Goal: Obtain resource: Obtain resource

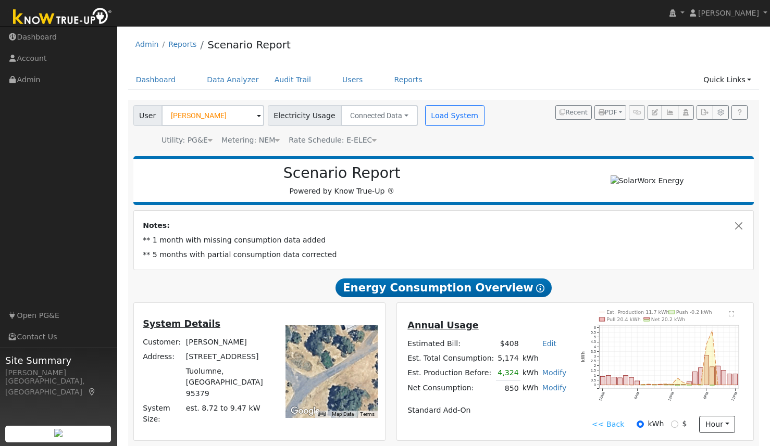
scroll to position [6, 0]
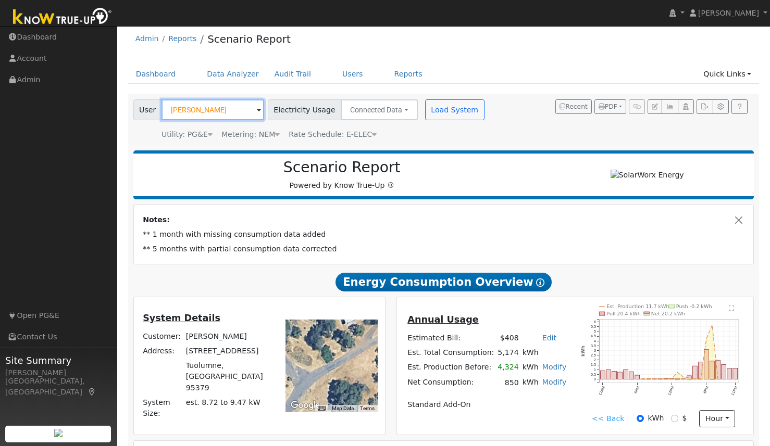
click at [224, 110] on input "[PERSON_NAME]" at bounding box center [212, 109] width 103 height 21
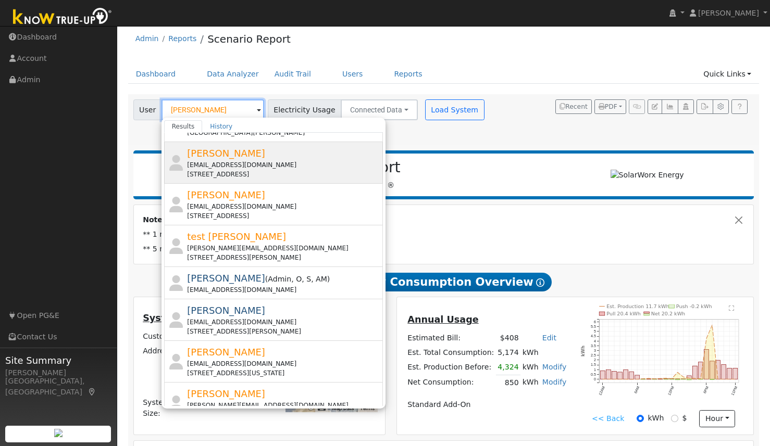
scroll to position [0, 0]
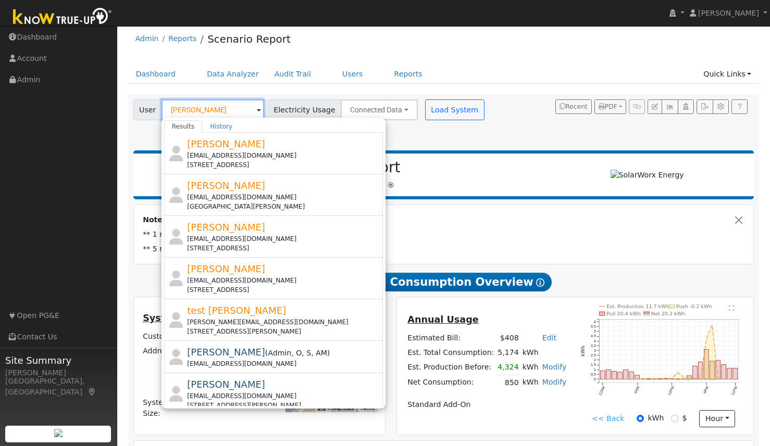
drag, startPoint x: 216, startPoint y: 106, endPoint x: 154, endPoint y: 107, distance: 62.0
click at [154, 107] on div "User [PERSON_NAME] Results History [PERSON_NAME] [EMAIL_ADDRESS][DOMAIN_NAME] […" at bounding box center [198, 109] width 131 height 21
type input "[PERSON_NAME]"
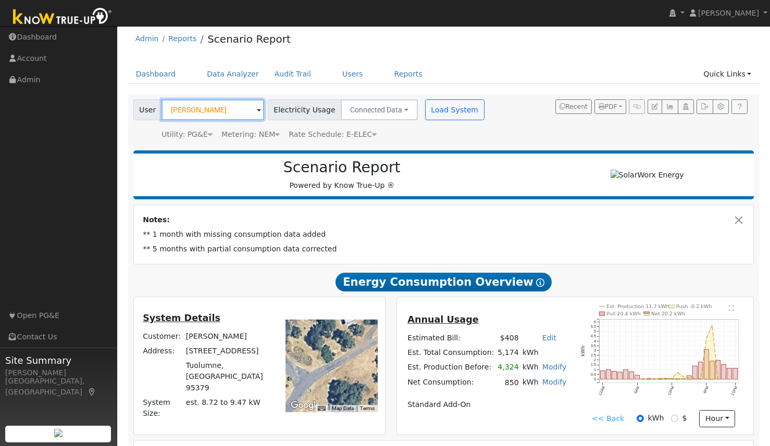
click at [228, 100] on input "[PERSON_NAME]" at bounding box center [212, 109] width 103 height 21
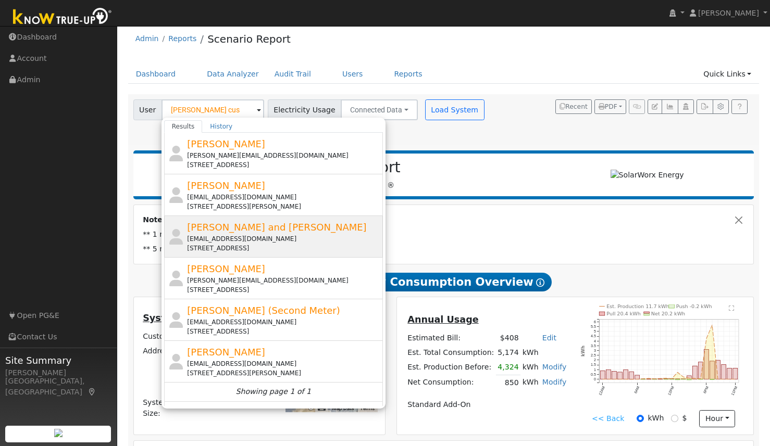
click at [226, 237] on div "[EMAIL_ADDRESS][DOMAIN_NAME]" at bounding box center [283, 238] width 193 height 9
type input "[PERSON_NAME] and [PERSON_NAME]"
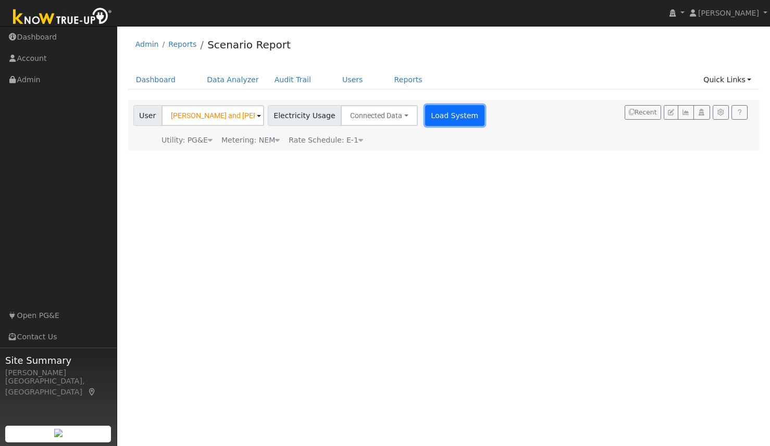
click at [442, 115] on button "Load System" at bounding box center [454, 115] width 59 height 21
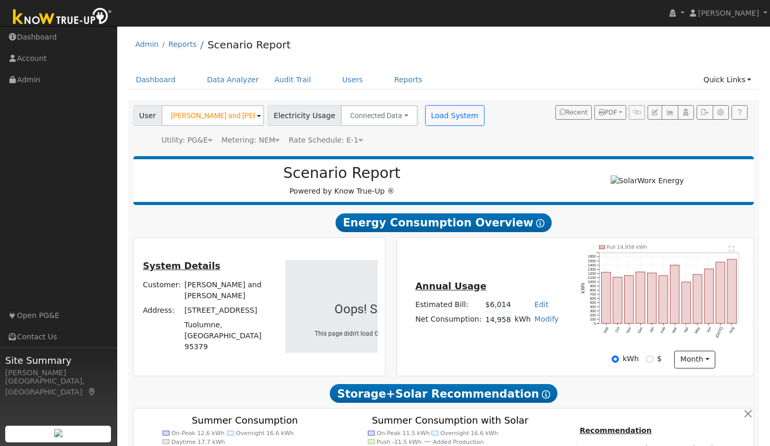
click at [729, 248] on text "" at bounding box center [730, 249] width 5 height 6
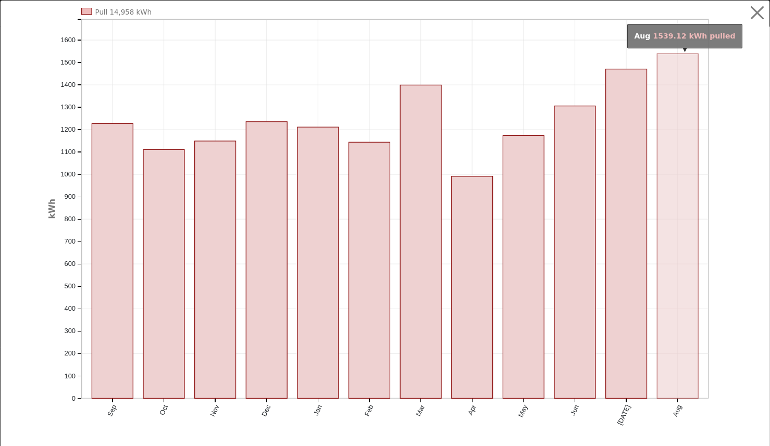
click at [669, 249] on rect "onclick=""" at bounding box center [677, 226] width 41 height 345
click at [687, 255] on rect "onclick=""" at bounding box center [677, 226] width 41 height 345
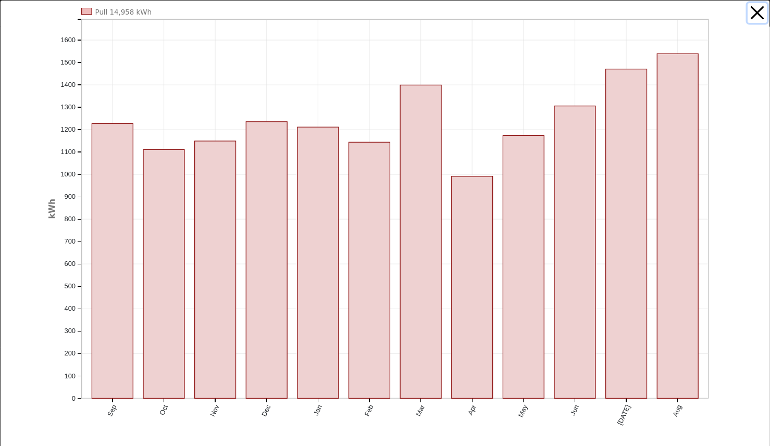
click at [759, 11] on button "button" at bounding box center [757, 13] width 20 height 20
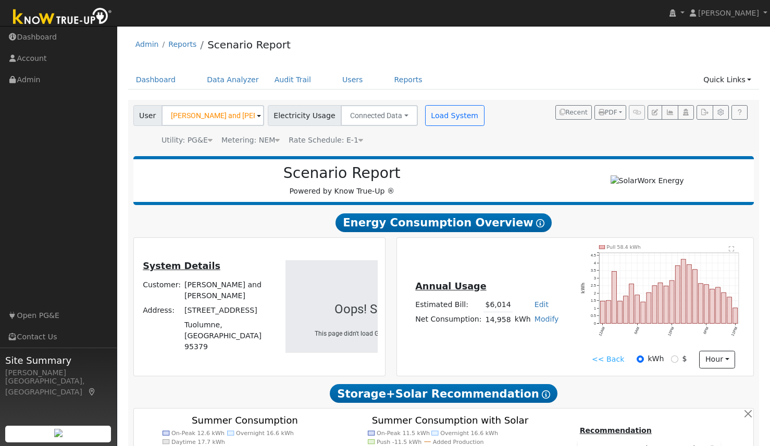
click at [597, 359] on link "<< Back" at bounding box center [607, 359] width 32 height 11
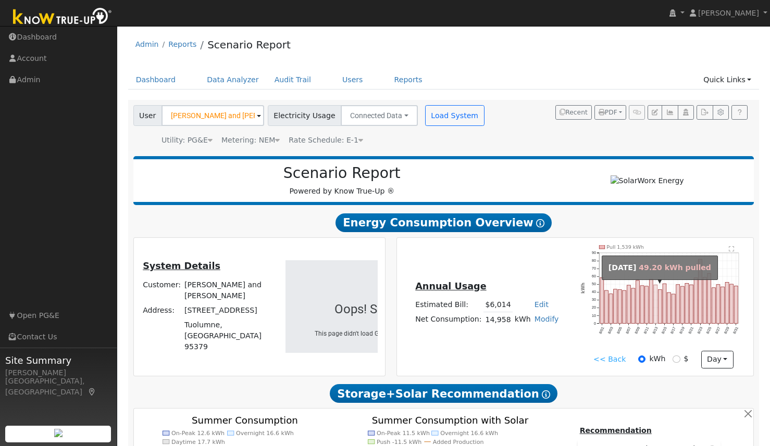
click at [655, 304] on rect "onclick=""" at bounding box center [655, 304] width 4 height 39
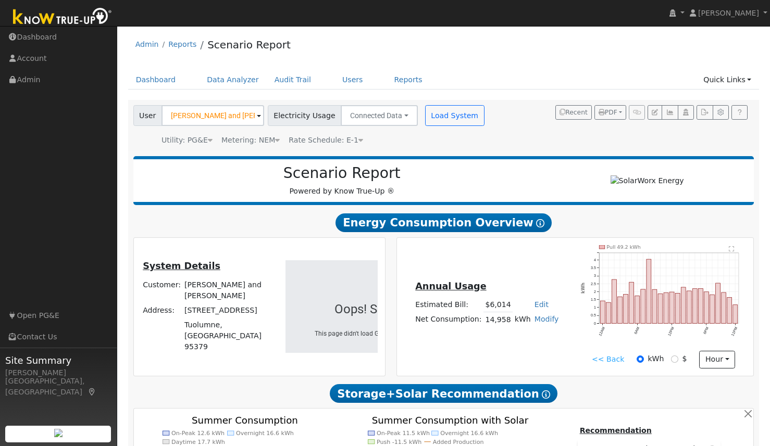
click at [613, 359] on link "<< Back" at bounding box center [607, 359] width 32 height 11
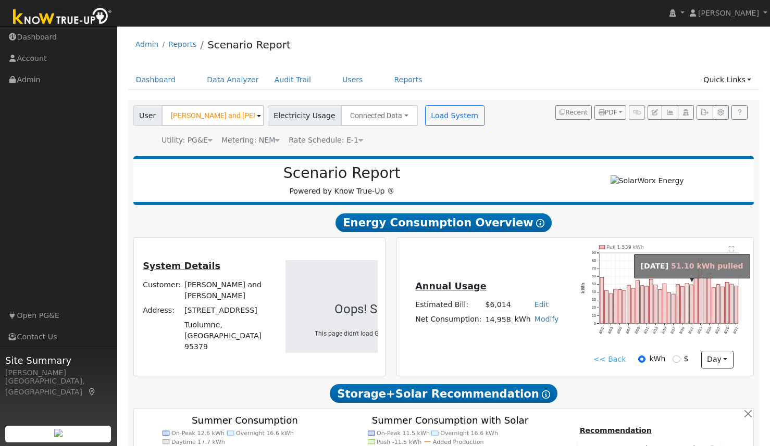
click at [686, 298] on rect "onclick=""" at bounding box center [687, 304] width 4 height 40
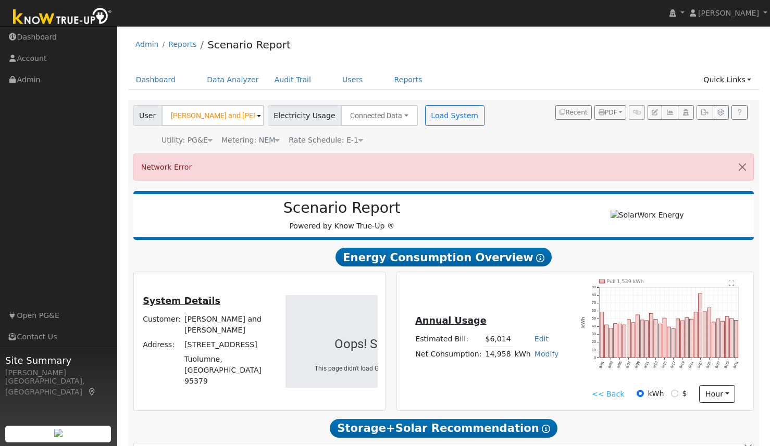
click at [614, 389] on link "<< Back" at bounding box center [607, 394] width 32 height 11
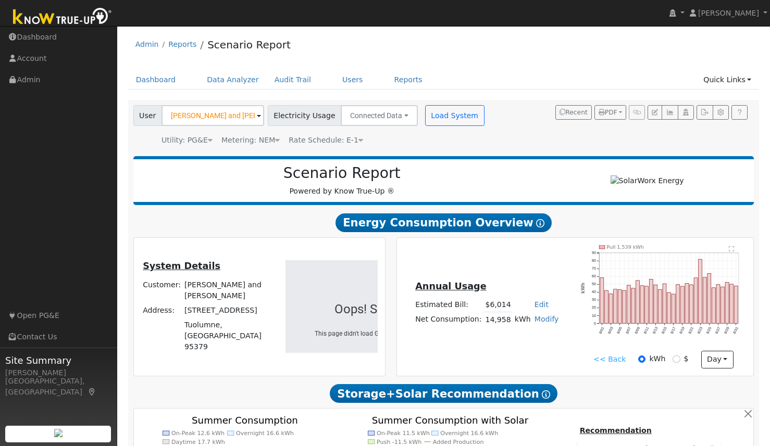
click at [688, 292] on icon "Pull 1,539 kWh 8/01 8/03 8/05 8/07 8/09 8/11 8/13 8/15 8/17 8/19 8/21 8/23 8/25…" at bounding box center [664, 297] width 166 height 104
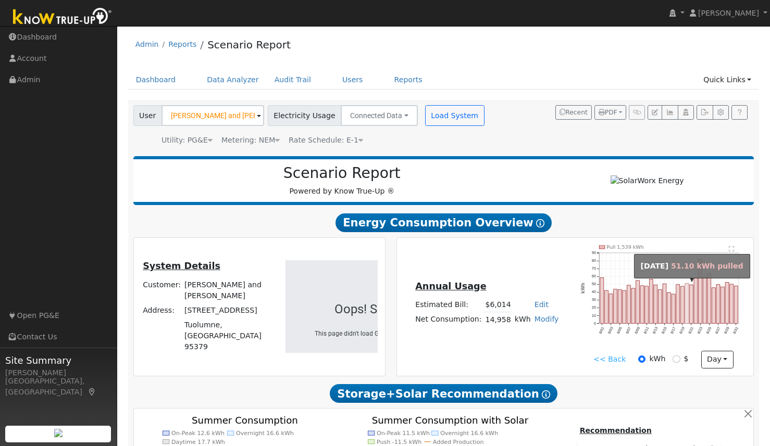
click at [687, 292] on rect "onclick=""" at bounding box center [687, 304] width 4 height 40
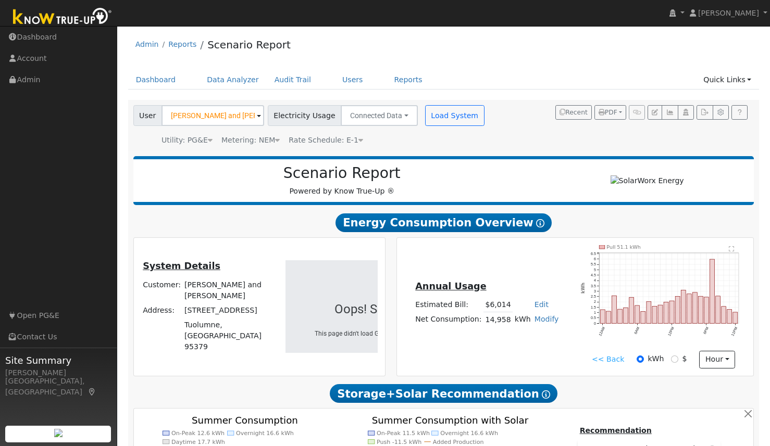
click at [608, 359] on link "<< Back" at bounding box center [607, 359] width 32 height 11
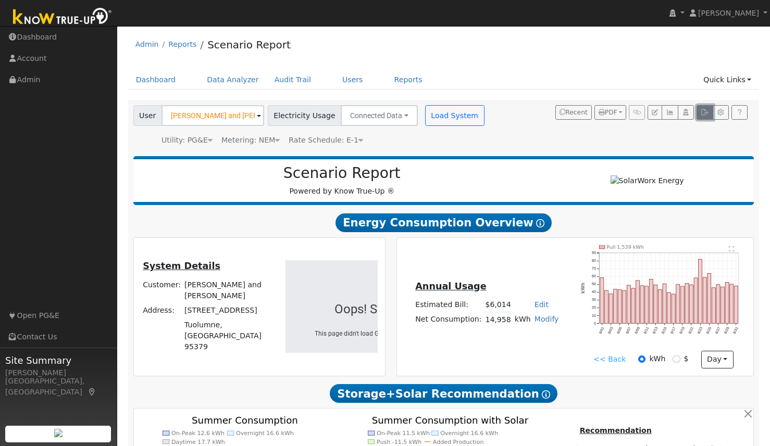
click at [707, 110] on icon "button" at bounding box center [704, 112] width 8 height 6
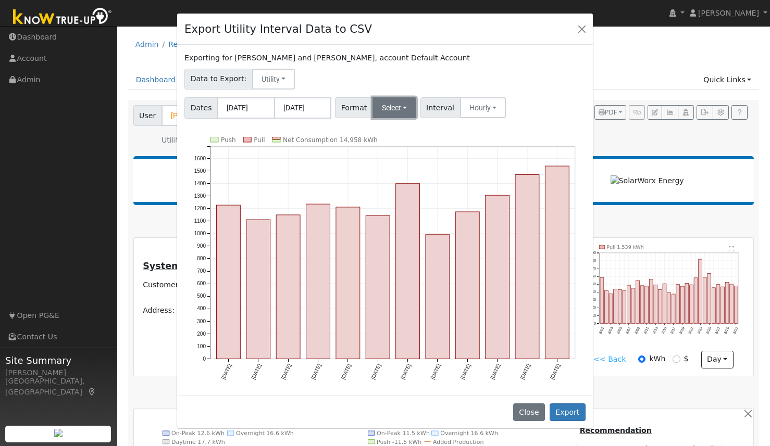
click at [395, 108] on button "Select" at bounding box center [394, 107] width 44 height 21
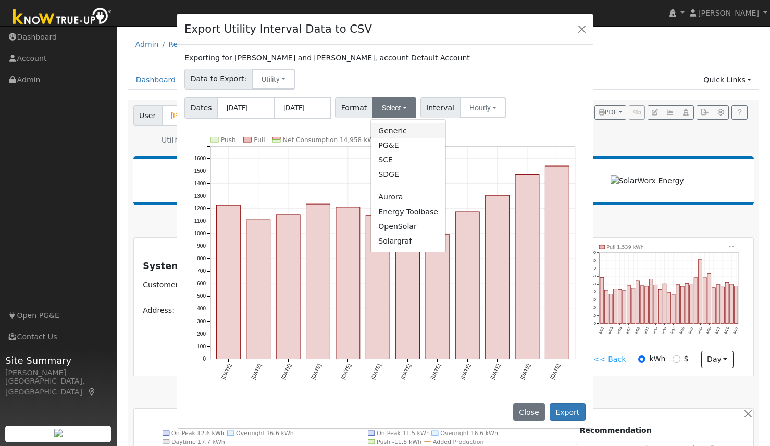
click at [381, 127] on link "Generic" at bounding box center [408, 130] width 74 height 15
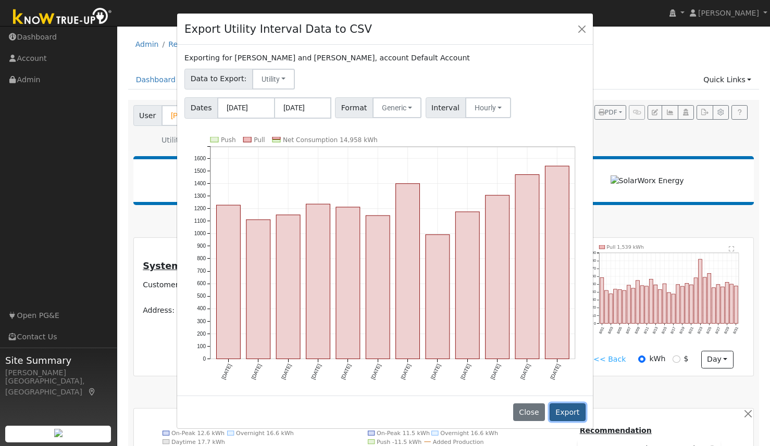
click at [560, 413] on button "Export" at bounding box center [567, 413] width 36 height 18
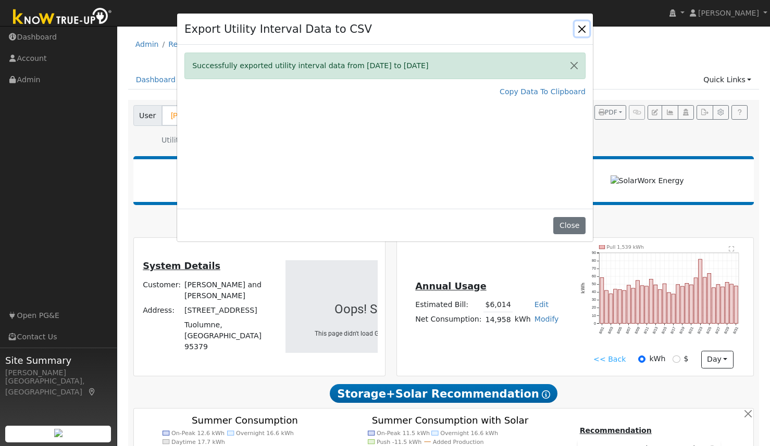
click at [582, 26] on button "Close" at bounding box center [581, 28] width 15 height 15
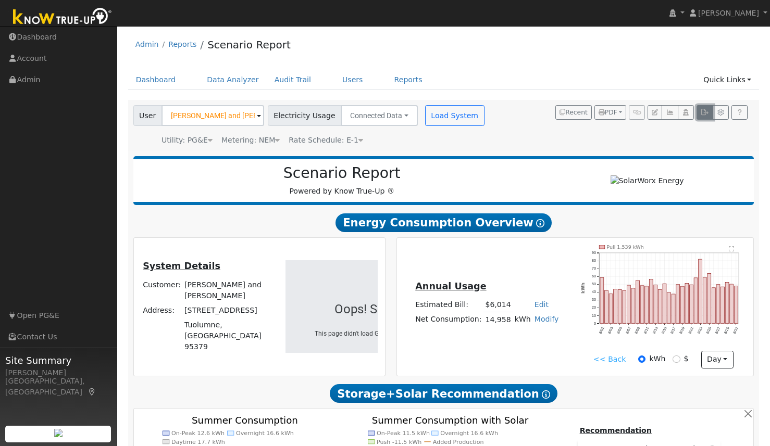
click at [703, 109] on icon "button" at bounding box center [704, 112] width 8 height 6
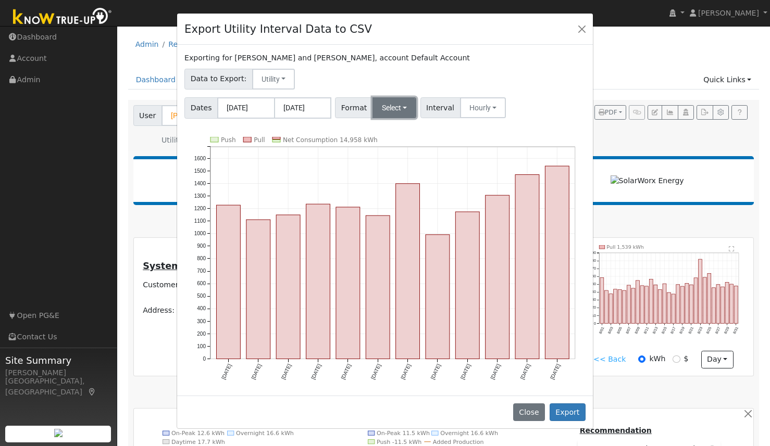
click at [399, 99] on button "Select" at bounding box center [394, 107] width 44 height 21
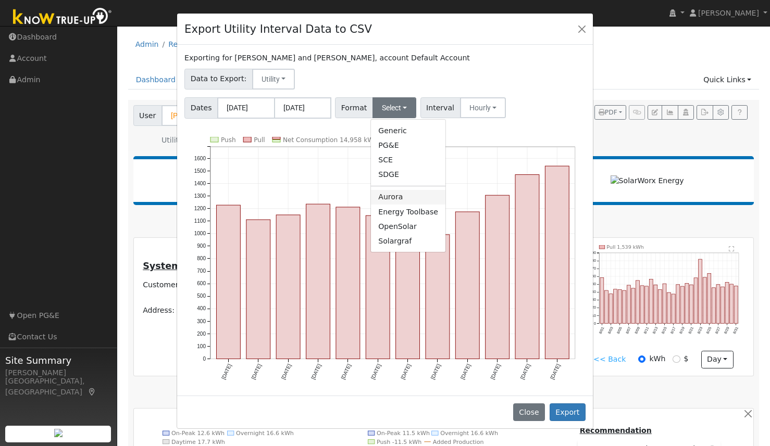
click at [399, 198] on link "Aurora" at bounding box center [408, 197] width 74 height 15
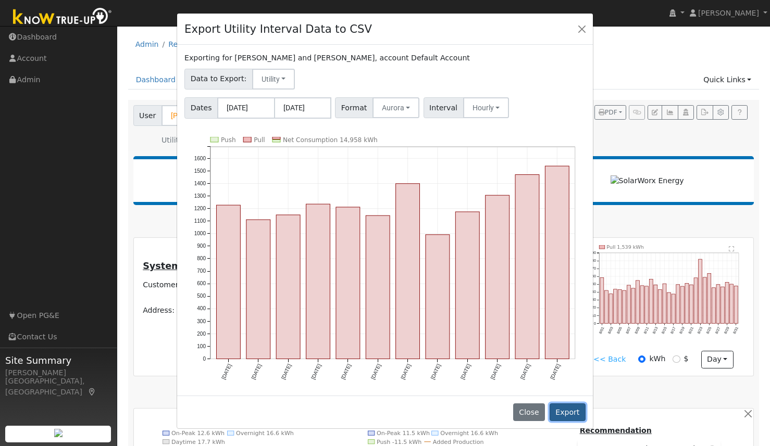
click at [563, 407] on button "Export" at bounding box center [567, 413] width 36 height 18
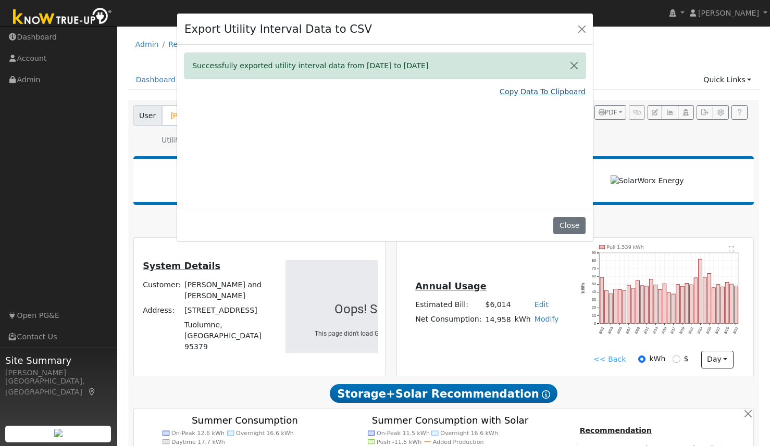
click at [523, 89] on link "Copy Data To Clipboard" at bounding box center [542, 91] width 86 height 11
